Goal: Information Seeking & Learning: Learn about a topic

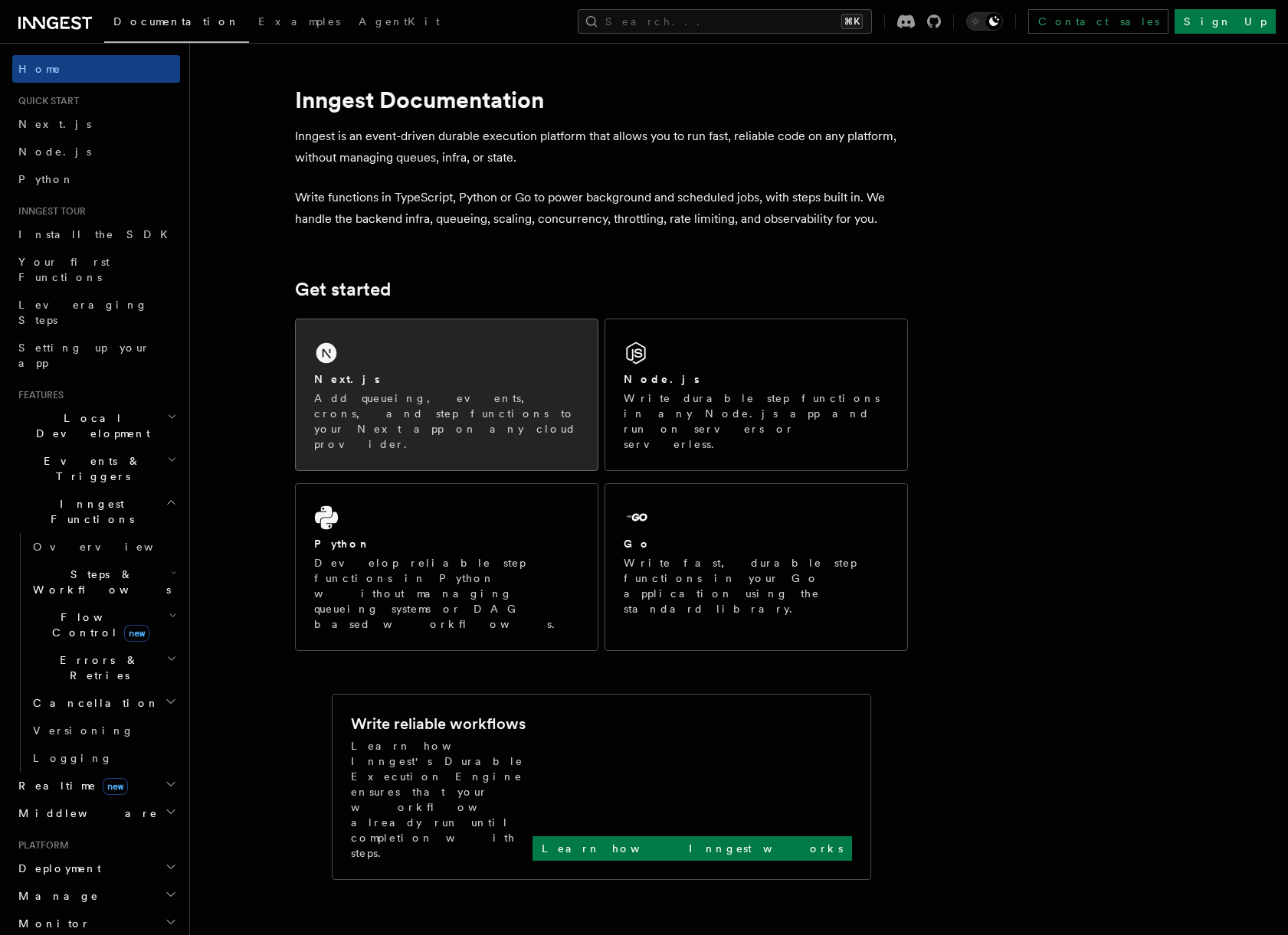
click at [418, 350] on div "Next.js Add queueing, events, crons, and step functions to your Next app on any…" at bounding box center [447, 395] width 302 height 151
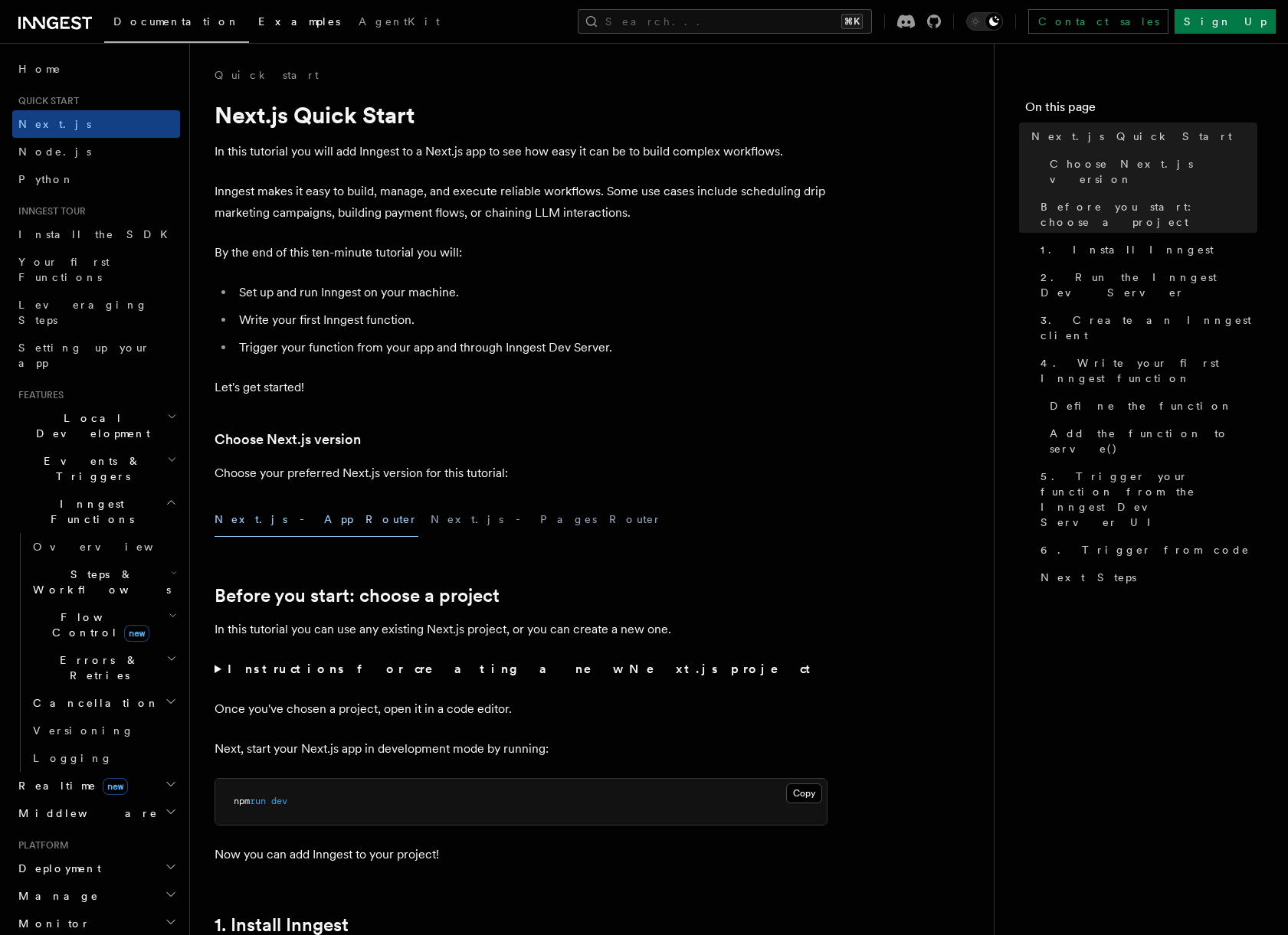
click at [258, 17] on span "Examples" at bounding box center [299, 21] width 82 height 12
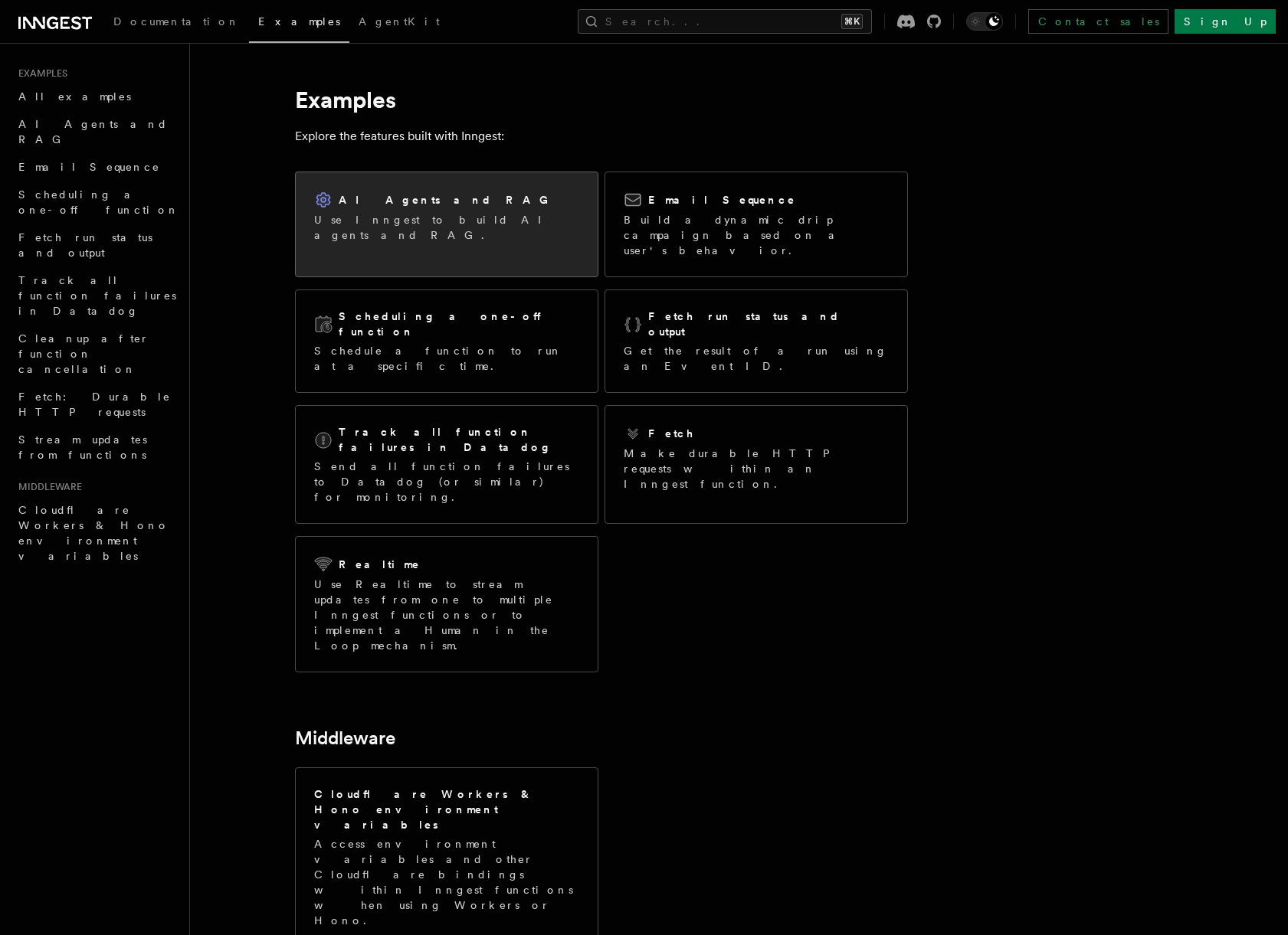
click at [330, 214] on p "Use Inngest to build AI agents and RAG." at bounding box center [447, 227] width 265 height 31
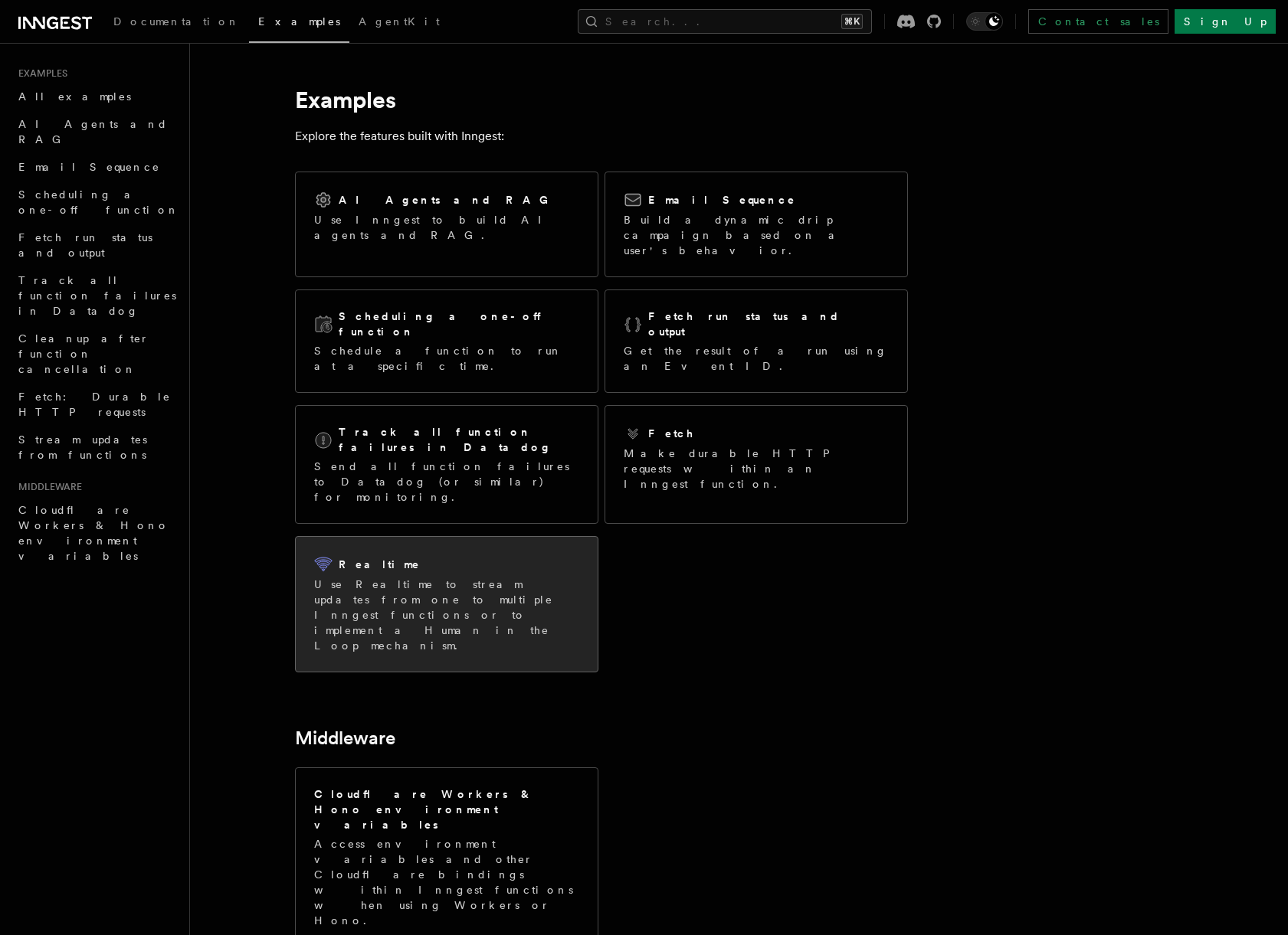
click at [396, 555] on div "Realtime" at bounding box center [447, 564] width 265 height 18
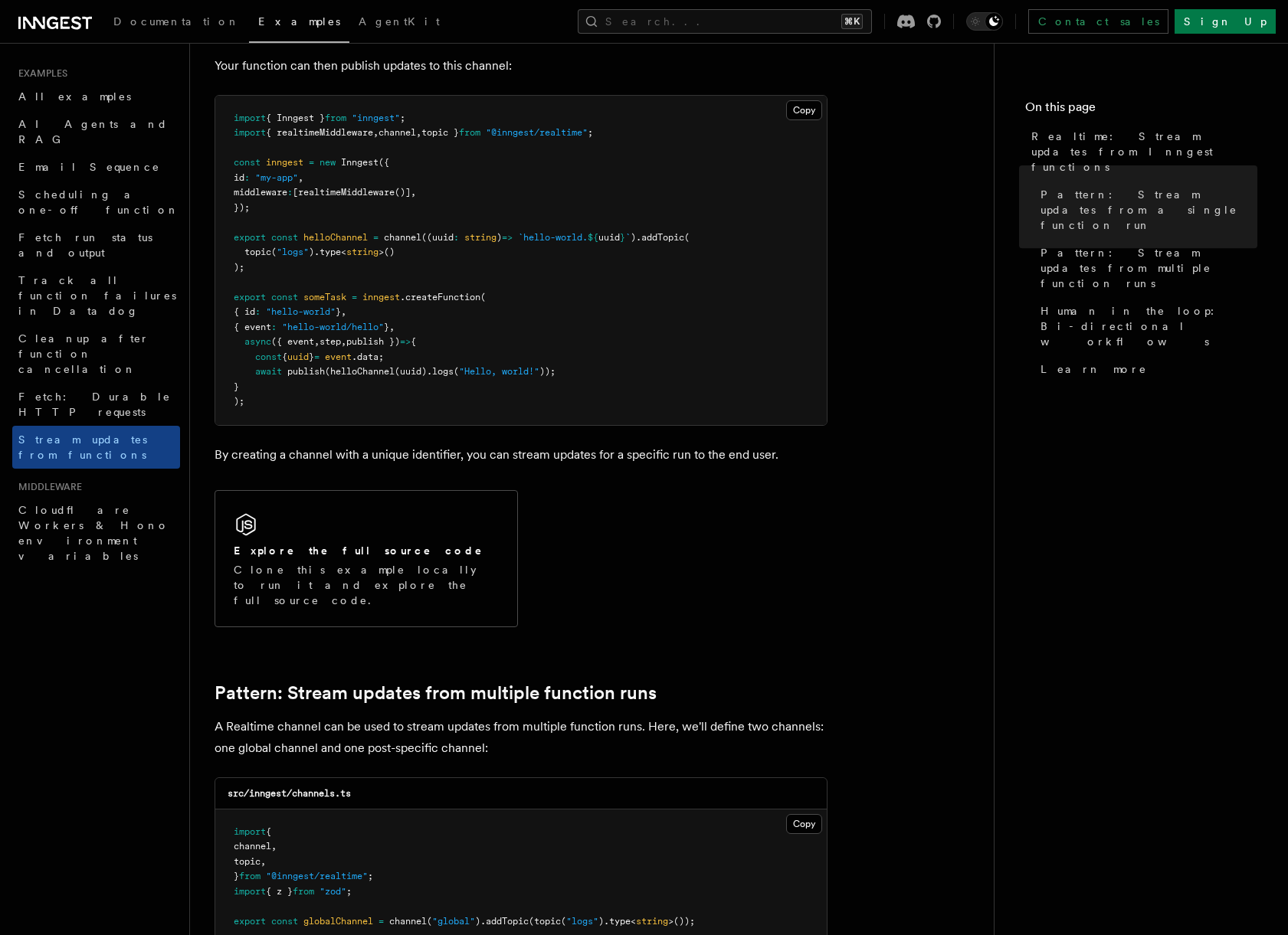
scroll to position [276, 0]
